Goal: Task Accomplishment & Management: Manage account settings

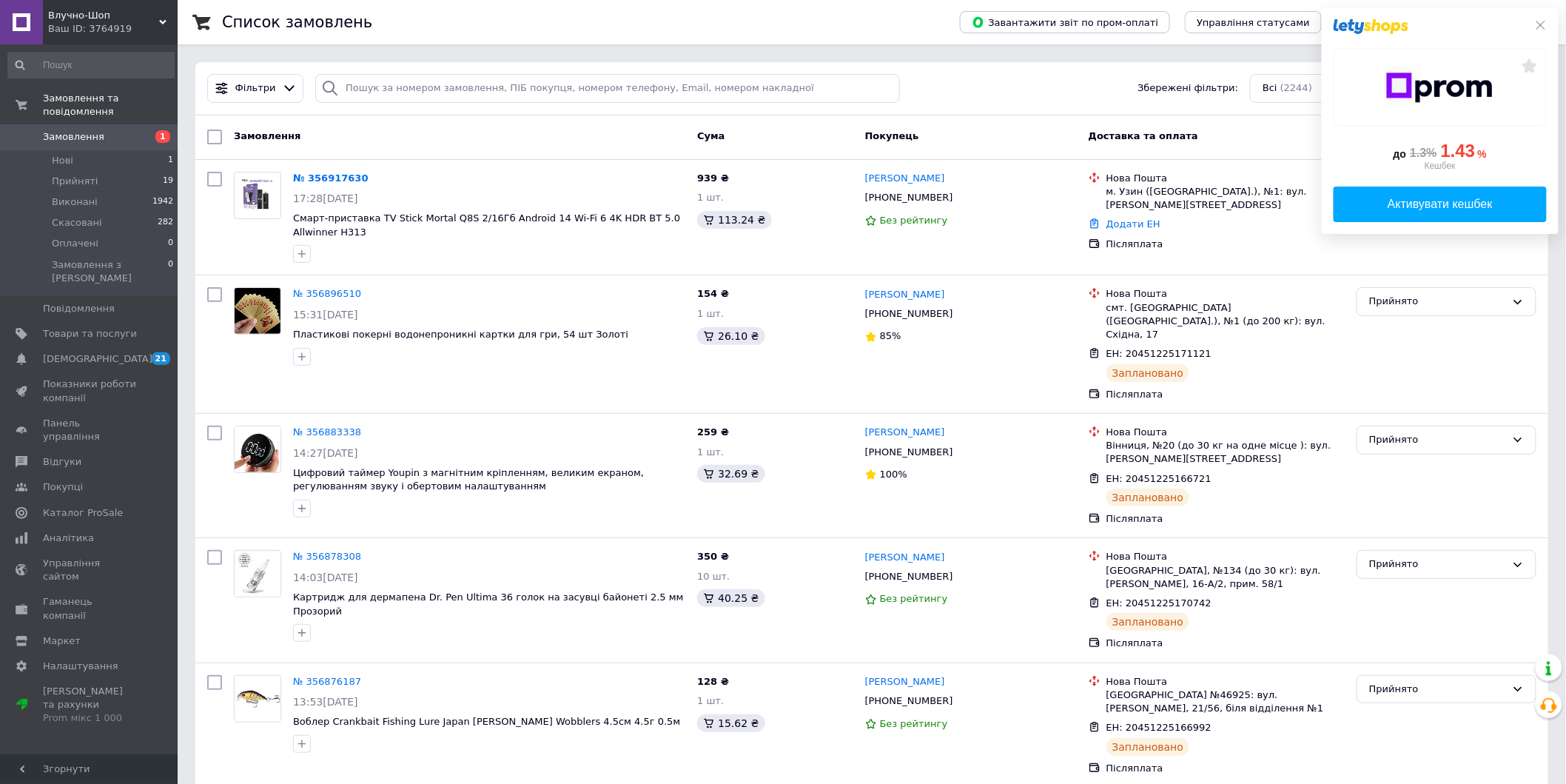
click at [1541, 20] on icon at bounding box center [1541, 25] width 12 height 12
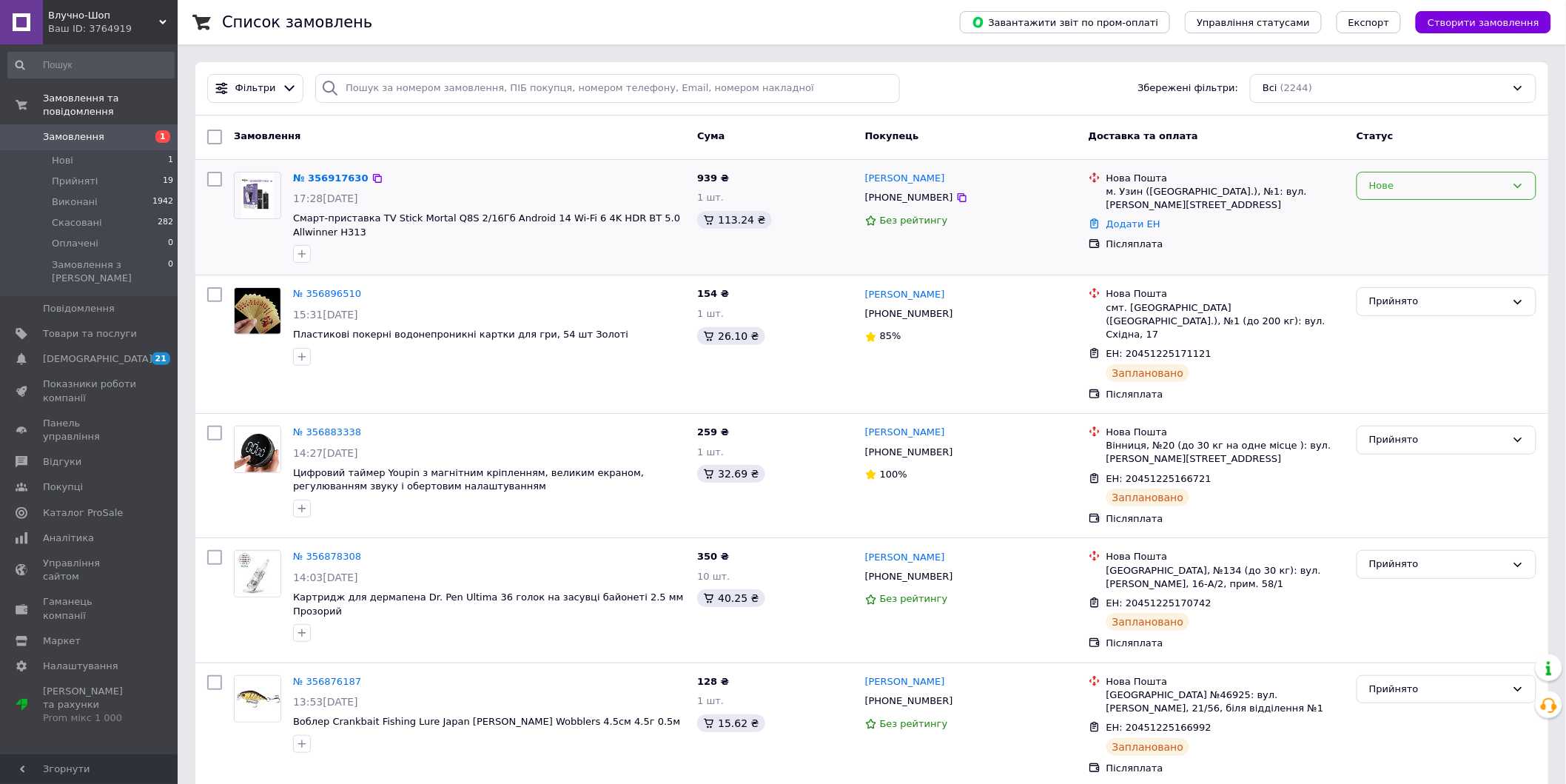
click at [1403, 183] on div "Нове" at bounding box center [1437, 186] width 137 height 16
click at [1379, 211] on li "Прийнято" at bounding box center [1447, 216] width 178 height 28
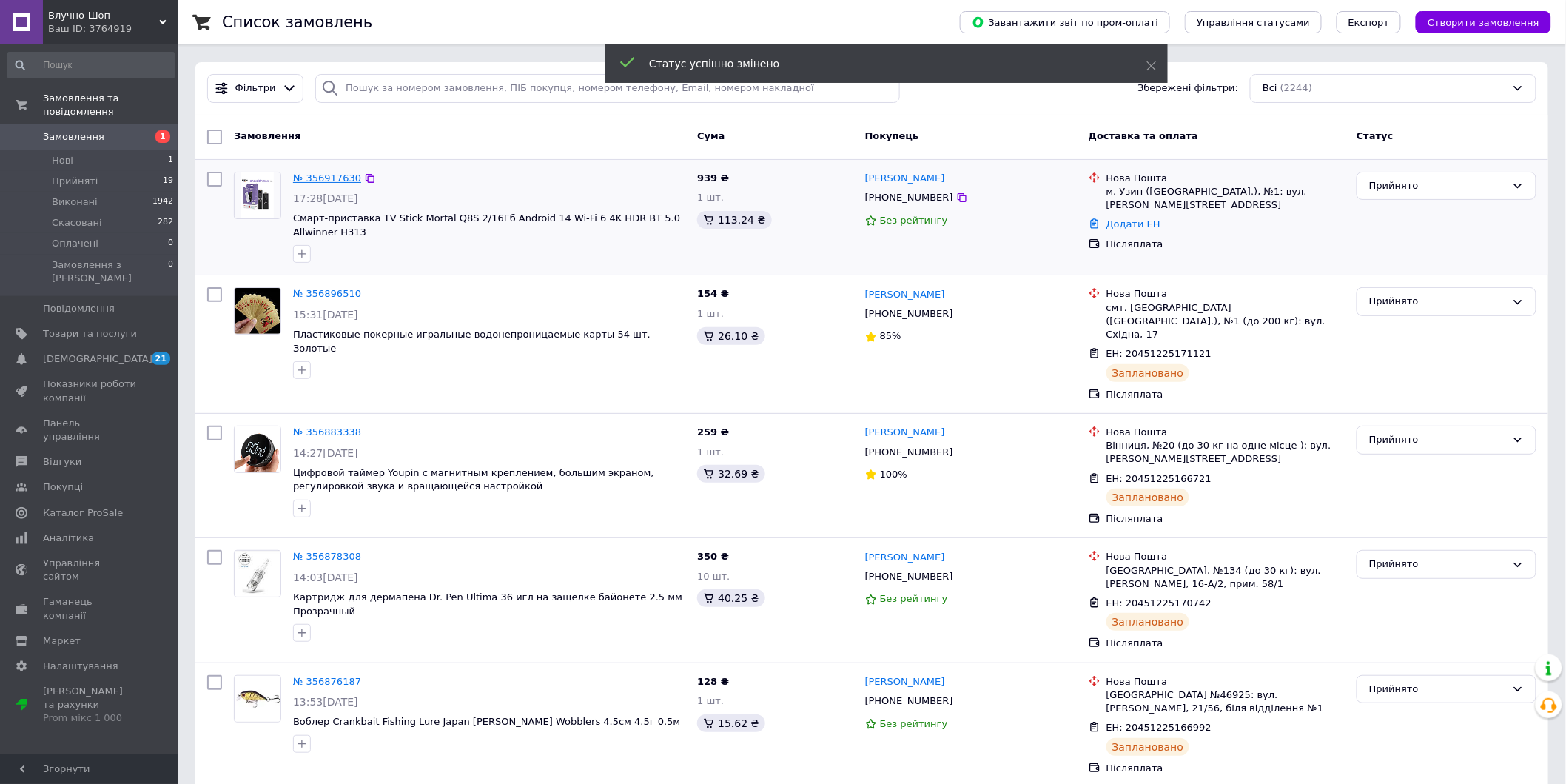
click at [333, 180] on link "№ 356917630" at bounding box center [327, 177] width 68 height 11
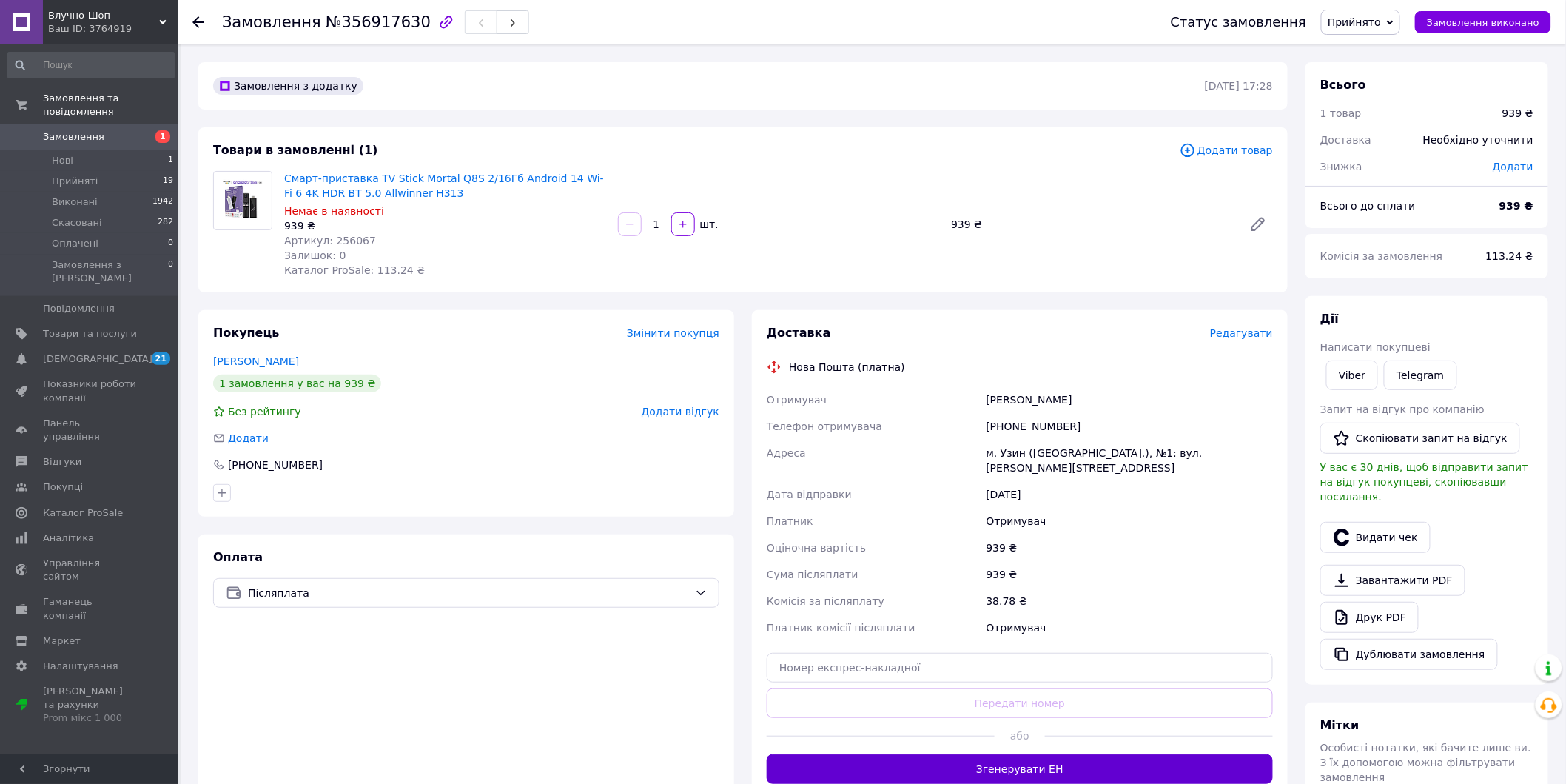
click at [938, 754] on button "Згенерувати ЕН" at bounding box center [1020, 769] width 506 height 30
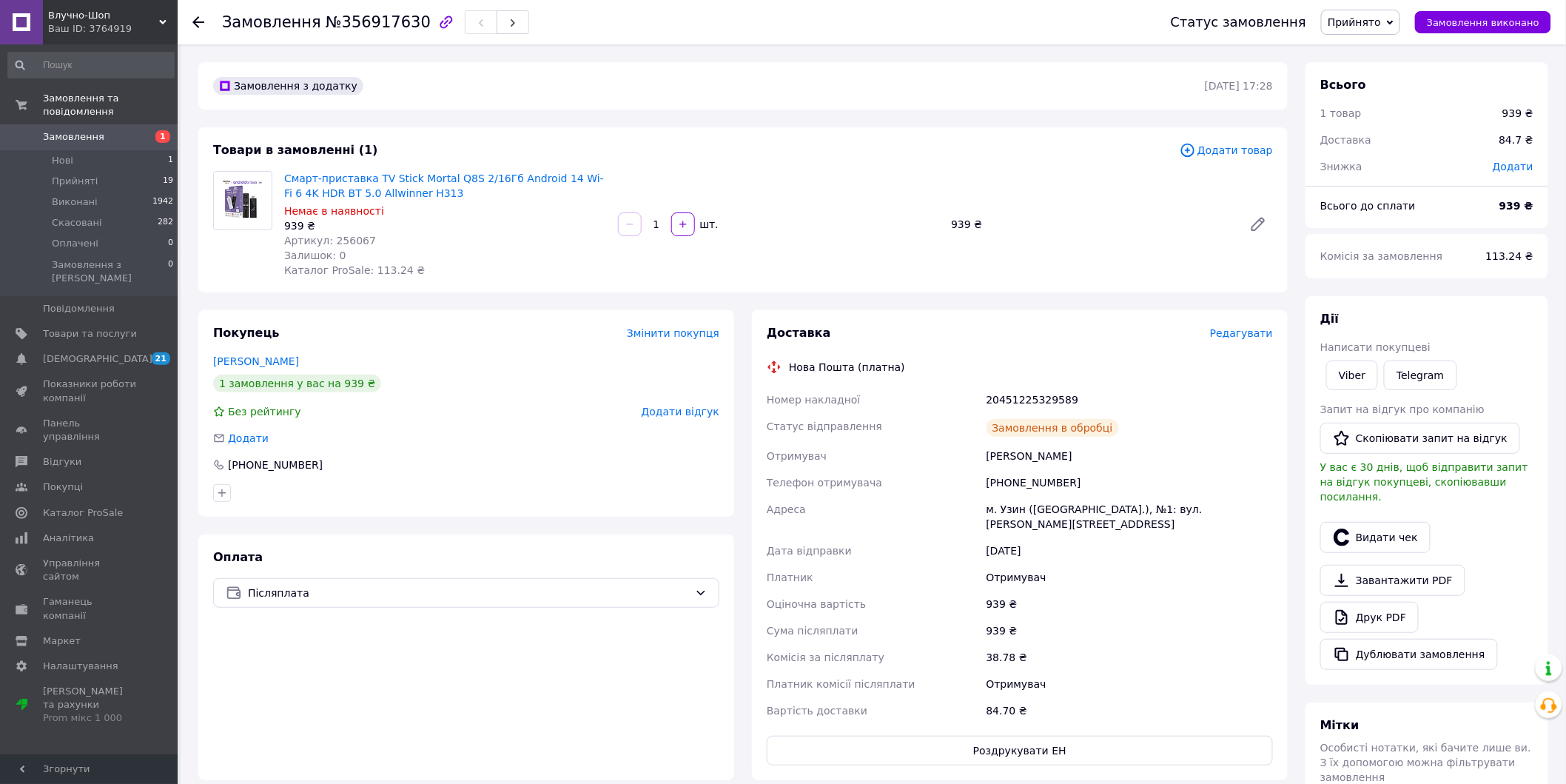
click at [349, 241] on span "Артикул: 256067" at bounding box center [330, 240] width 92 height 12
copy span "256067"
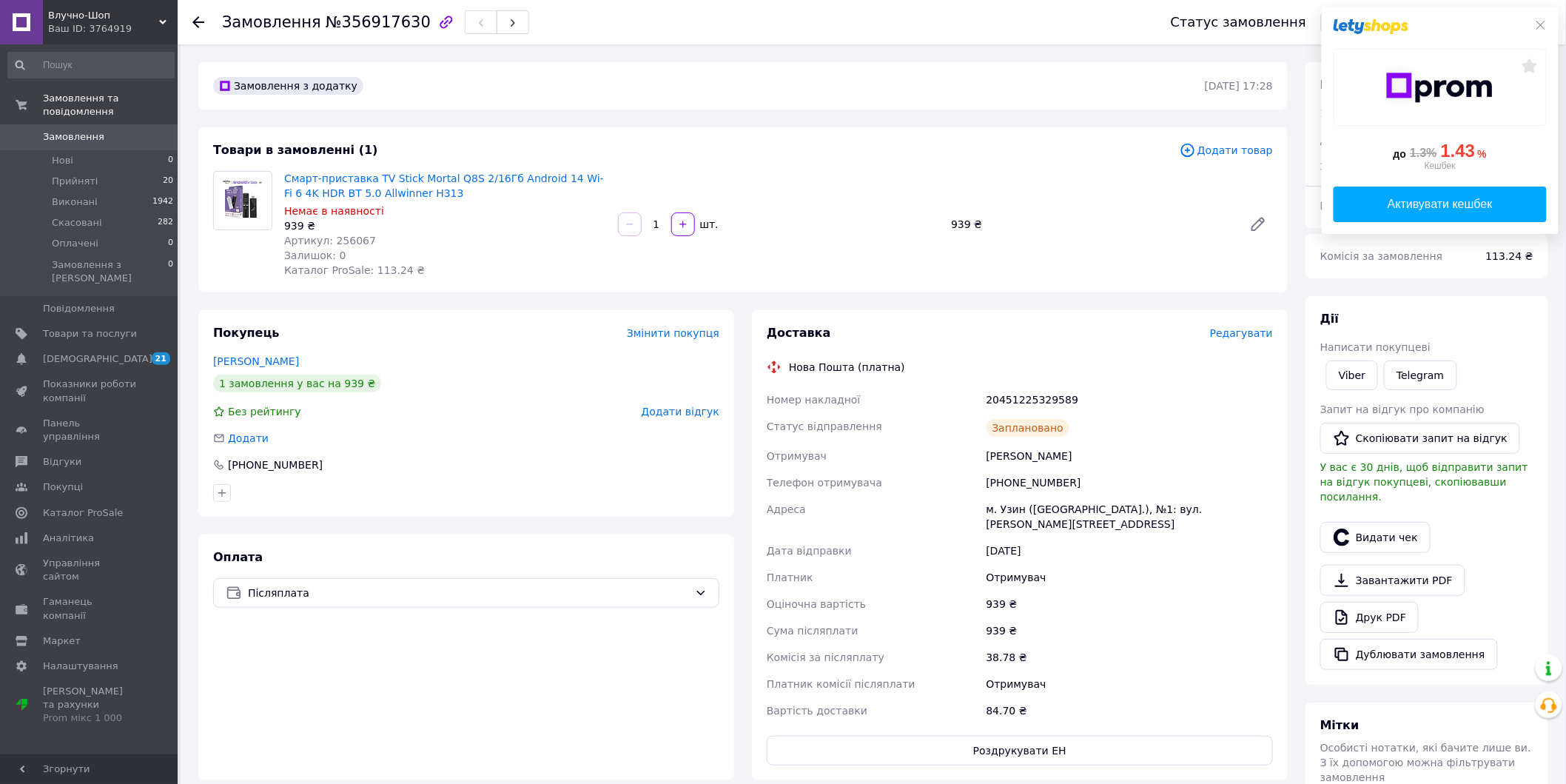
click at [83, 130] on span "Замовлення" at bounding box center [73, 137] width 61 height 13
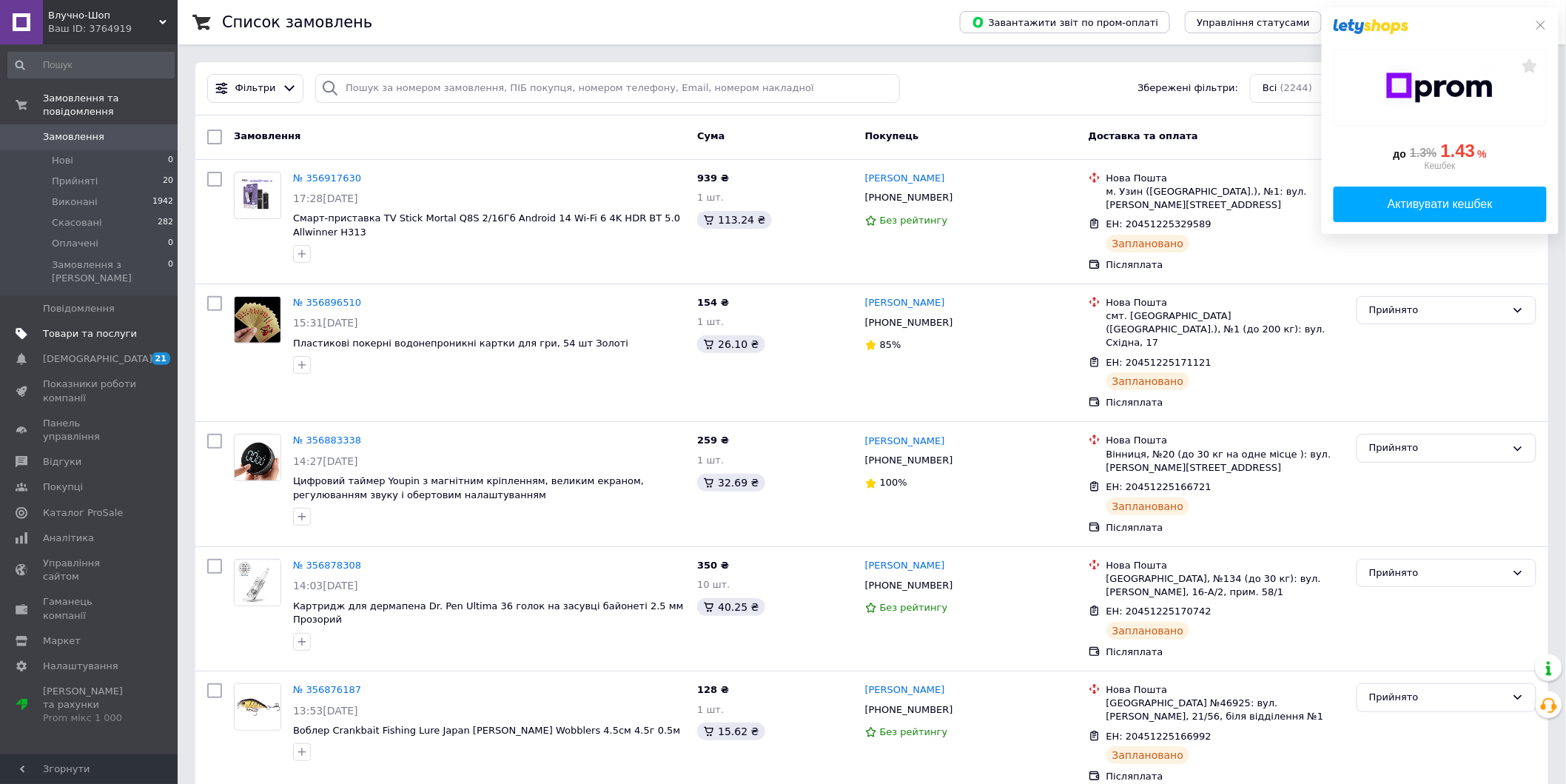
click at [87, 327] on span "Товари та послуги" at bounding box center [90, 334] width 94 height 13
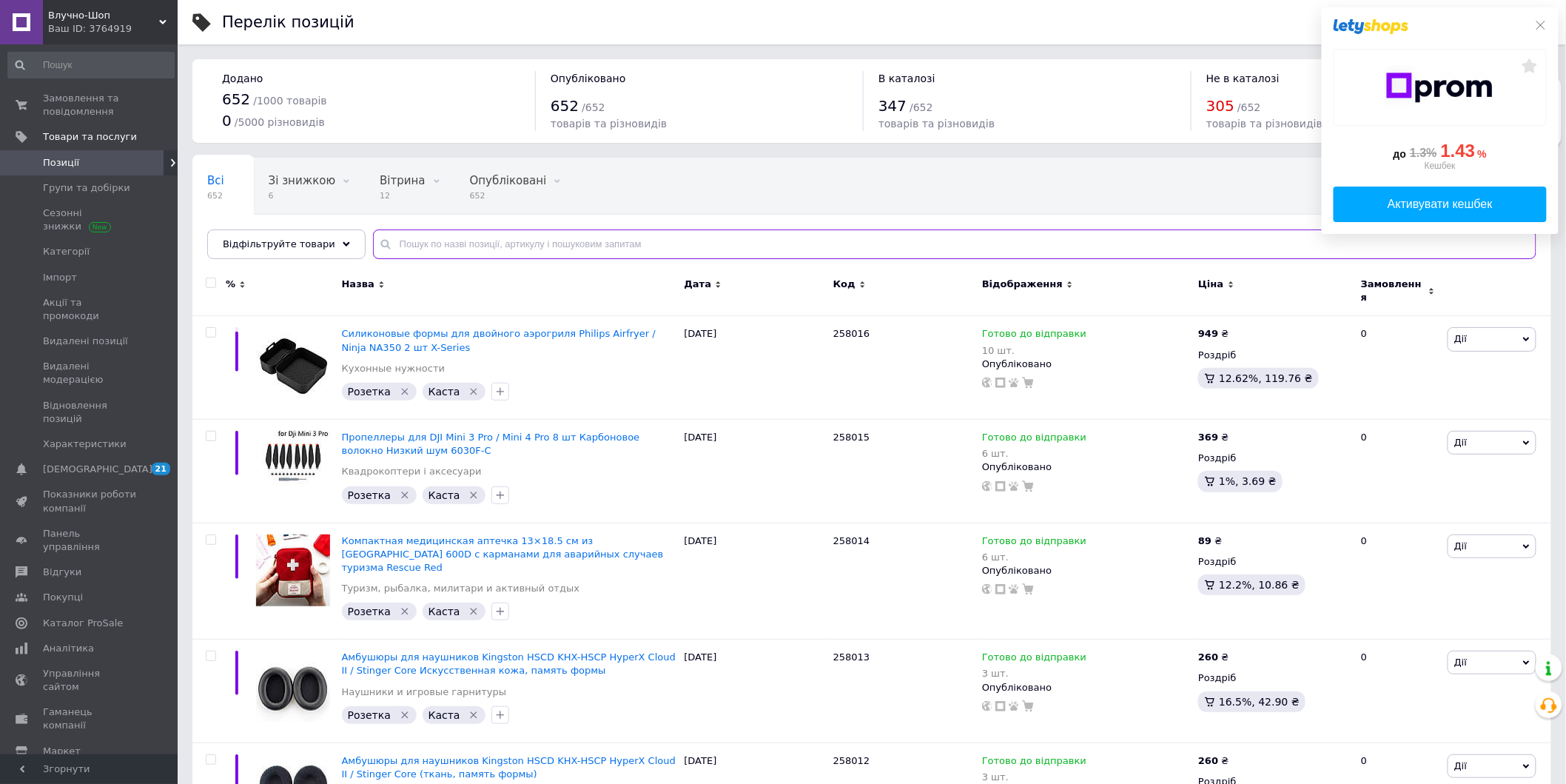
click at [526, 243] on input "text" at bounding box center [955, 244] width 1164 height 30
paste input "2410017"
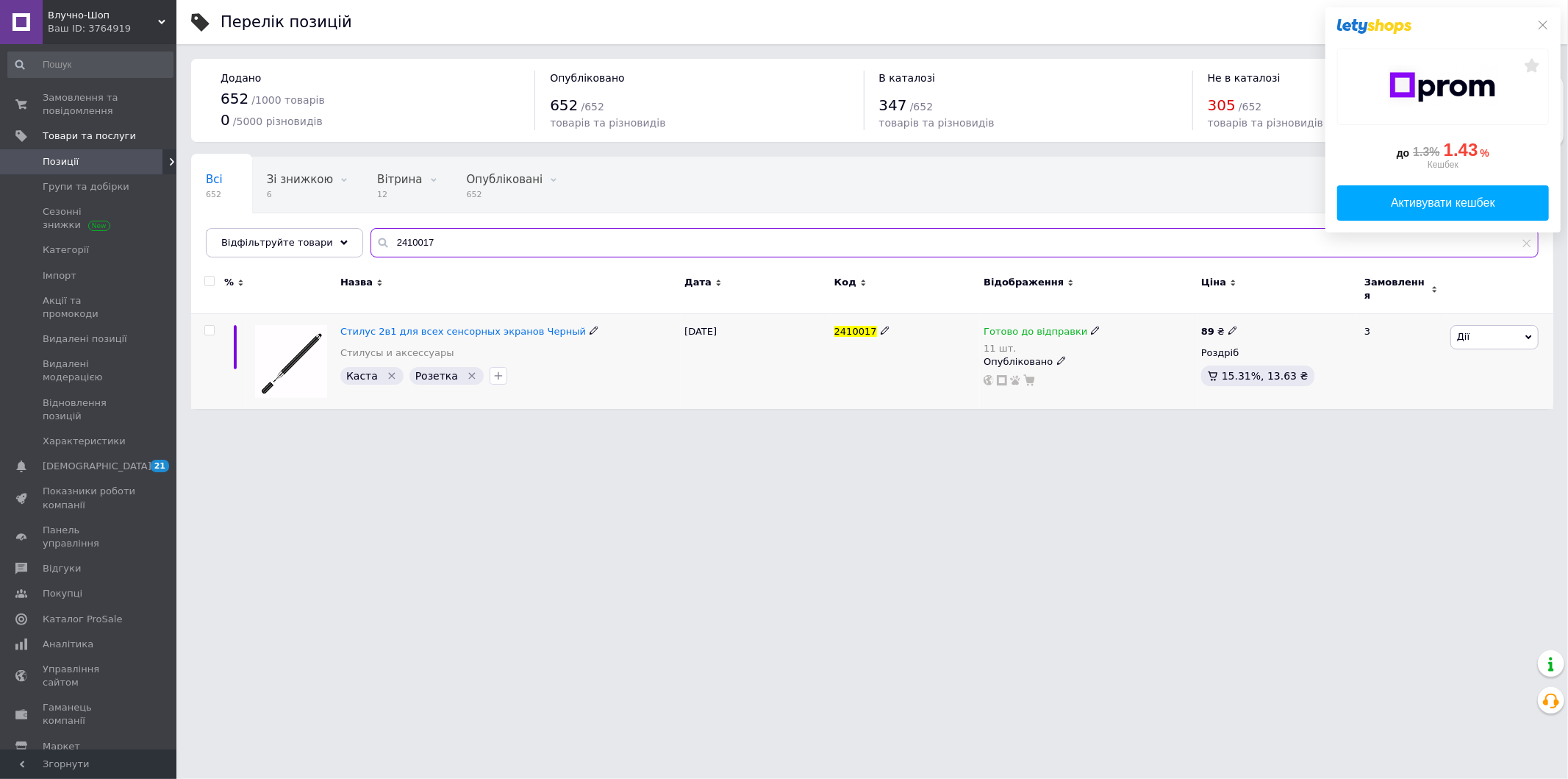
type input "2410017"
click at [1091, 325] on span at bounding box center [1096, 330] width 9 height 10
drag, startPoint x: 1115, startPoint y: 308, endPoint x: 1125, endPoint y: 326, distance: 20.6
click at [1117, 315] on span "Готово до відправки" at bounding box center [1136, 327] width 51 height 25
drag, startPoint x: 1114, startPoint y: 364, endPoint x: 1129, endPoint y: 372, distance: 17.0
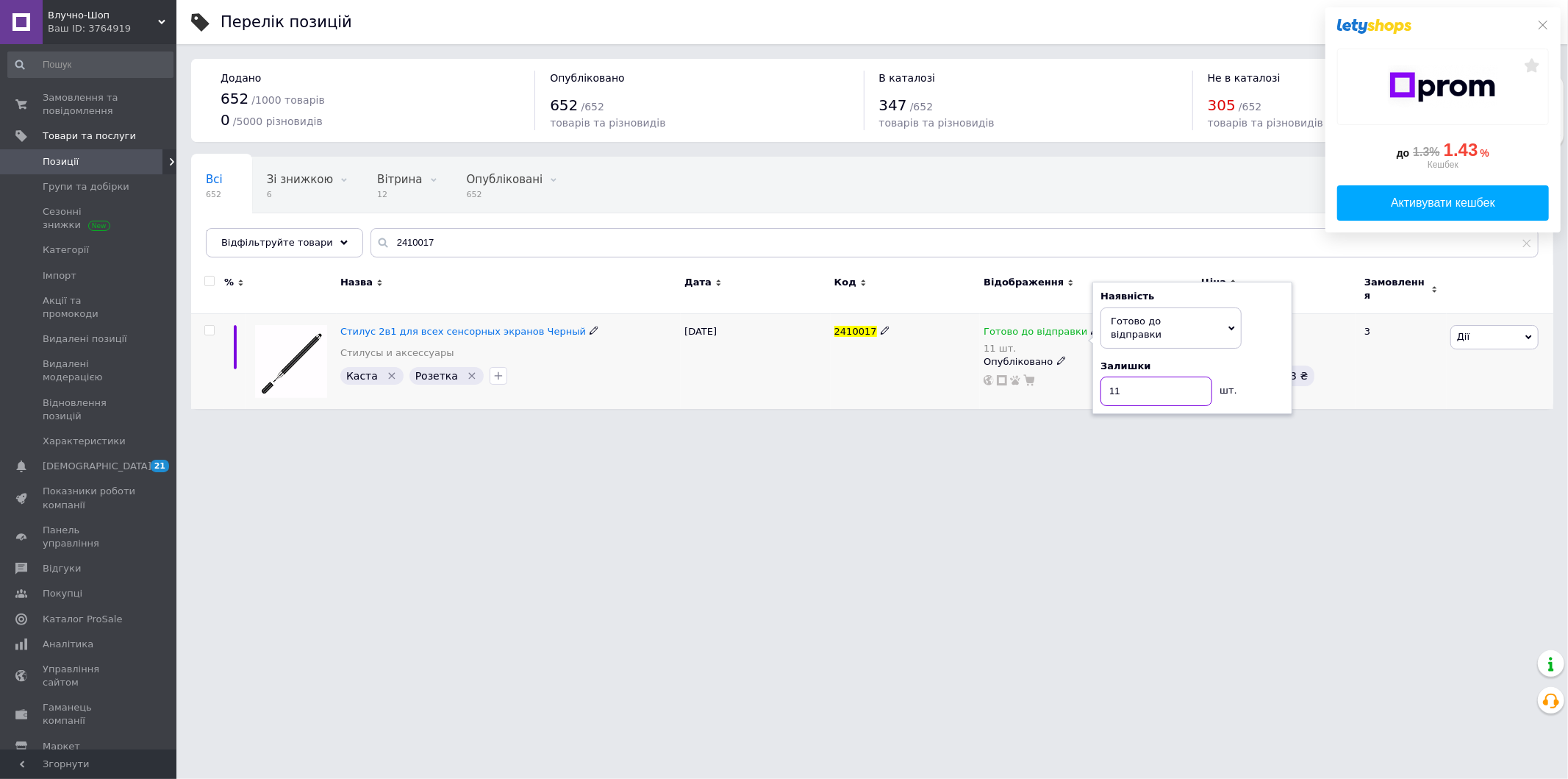
click at [1129, 376] on input "11" at bounding box center [1157, 391] width 112 height 30
type input "10"
click at [1018, 423] on html "Влучно-Шоп Ваш ID: 3764919 Сайт Влучно-Шоп Кабінет покупця Перевірити стан сист…" at bounding box center [784, 211] width 1568 height 423
